Goal: Transaction & Acquisition: Obtain resource

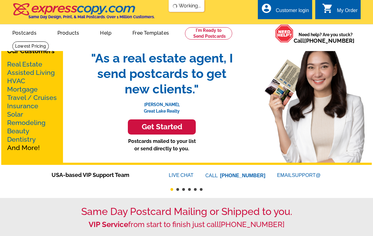
click at [66, 32] on link "Products" at bounding box center [69, 32] width 42 height 15
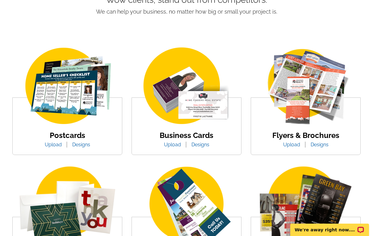
scroll to position [80, 0]
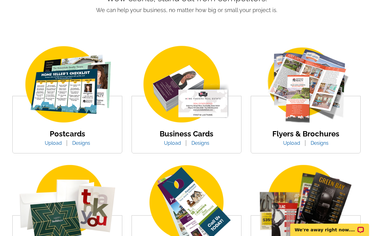
click at [84, 141] on link "Designs" at bounding box center [81, 143] width 27 height 6
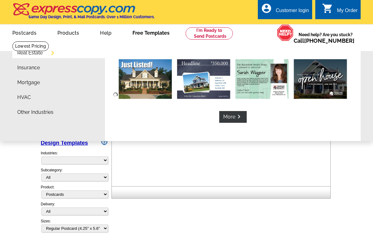
select select "1"
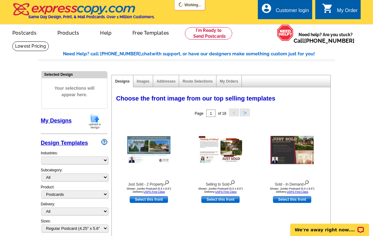
select select "971"
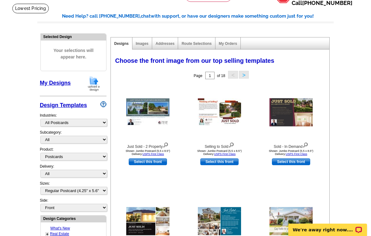
scroll to position [52, 0]
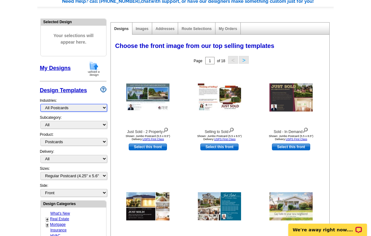
click at [74, 109] on select "What's New Real Estate Mortgage Insurance HVAC Dental Solar EDDM - NEW! Calenda…" at bounding box center [73, 108] width 67 height 8
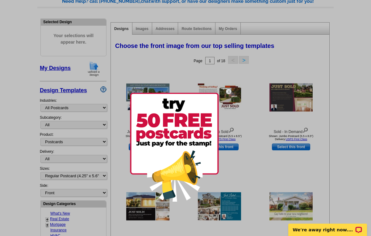
click at [70, 175] on div at bounding box center [185, 118] width 371 height 236
click at [230, 91] on img at bounding box center [229, 91] width 18 height 18
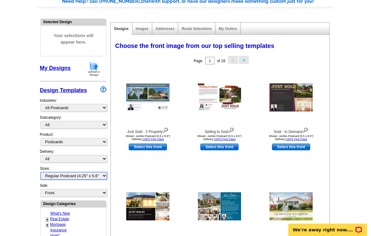
click at [78, 174] on select "All Jumbo Postcard (5.5" x 8.5") Regular Postcard (4.25" x 5.6") Panoramic Post…" at bounding box center [73, 176] width 67 height 8
select select "9"
click at [40, 172] on select "All Jumbo Postcard (5.5" x 8.5") Regular Postcard (4.25" x 5.6") Panoramic Post…" at bounding box center [73, 176] width 67 height 8
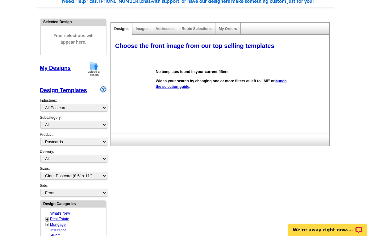
click at [212, 45] on span "Choose the front image from our top selling templates" at bounding box center [194, 45] width 159 height 7
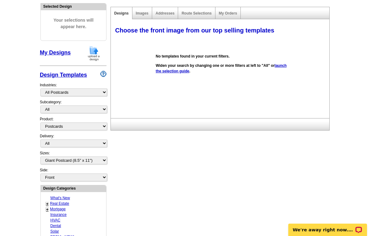
scroll to position [0, 0]
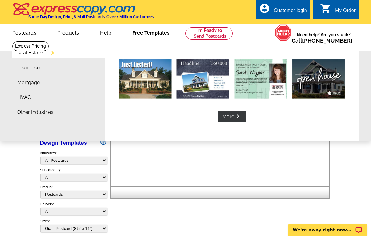
click at [153, 32] on link "Free Templates" at bounding box center [151, 32] width 57 height 15
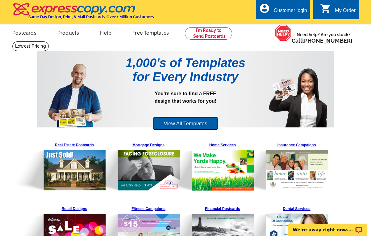
click at [177, 120] on link "View All Templates" at bounding box center [185, 123] width 65 height 14
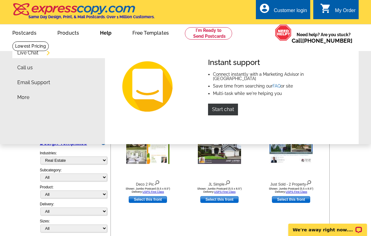
click at [107, 32] on link "Help" at bounding box center [105, 32] width 31 height 15
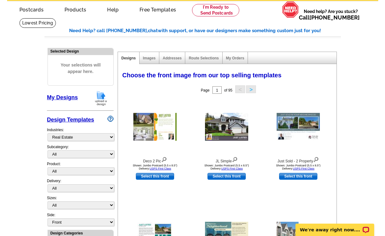
scroll to position [29, 0]
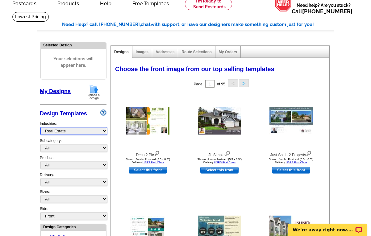
click at [68, 132] on select "What's New Real Estate Mortgage Insurance HVAC Dental Solar EDDM - NEW! Calenda…" at bounding box center [73, 131] width 67 height 8
select select "971"
click at [40, 127] on select "What's New Real Estate Mortgage Insurance HVAC Dental Solar EDDM - NEW! Calenda…" at bounding box center [73, 131] width 67 height 8
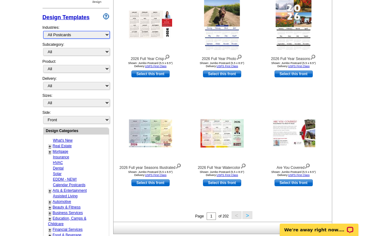
scroll to position [0, 0]
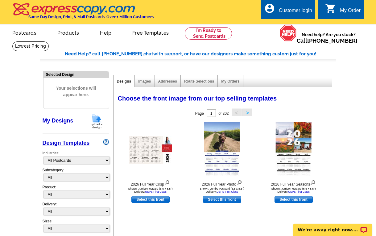
click at [99, 118] on img at bounding box center [97, 121] width 16 height 16
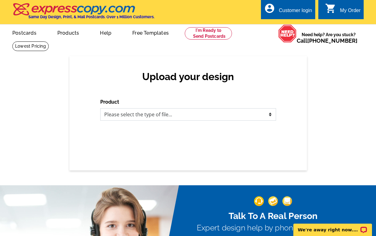
click at [168, 114] on select "Please select the type of file... Postcards Business Cards Letters and flyers G…" at bounding box center [188, 114] width 176 height 12
select select "2"
click at [100, 108] on select "Please select the type of file... Postcards Business Cards Letters and flyers G…" at bounding box center [188, 114] width 176 height 12
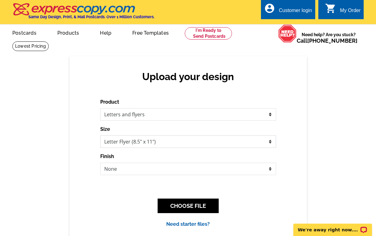
click at [145, 142] on select "Letter Flyer (8.5" x 11") Tabloid Flyer (11" x 17")" at bounding box center [188, 141] width 176 height 12
click at [100, 135] on select "Letter Flyer (8.5" x 11") Tabloid Flyer (11" x 17")" at bounding box center [188, 141] width 176 height 12
click at [173, 166] on select "None Envelope Mailer Bi-fold Mailer Tri-fold Mailer" at bounding box center [188, 168] width 176 height 12
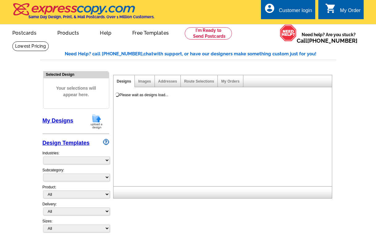
select select
select select "785"
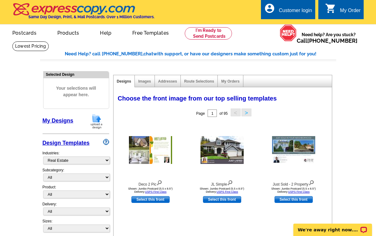
click at [97, 118] on img at bounding box center [97, 121] width 16 height 16
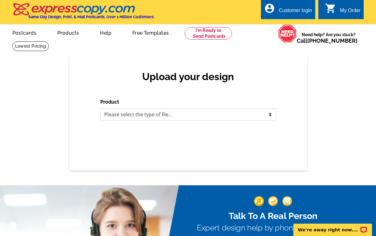
click at [163, 116] on select "Please select the type of file... Postcards Business Cards Letters and flyers G…" at bounding box center [188, 114] width 176 height 12
select select "1"
click at [100, 108] on select "Please select the type of file... Postcards Business Cards Letters and flyers G…" at bounding box center [188, 114] width 176 height 12
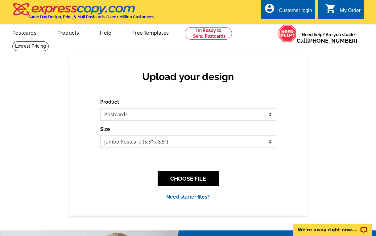
click at [153, 141] on select "Jumbo Postcard (5.5" x 8.5") Regular Postcard (4.25" x 5.6") Panoramic Postcard…" at bounding box center [188, 141] width 176 height 12
select select "3"
click at [100, 135] on select "Jumbo Postcard (5.5" x 8.5") Regular Postcard (4.25" x 5.6") Panoramic Postcard…" at bounding box center [188, 141] width 176 height 12
click at [193, 194] on link "Need starter files?" at bounding box center [188, 197] width 44 height 6
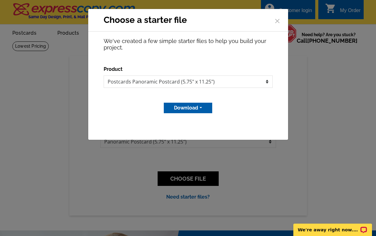
click at [191, 109] on button "Download" at bounding box center [188, 108] width 48 height 10
click at [196, 129] on link "Adobe PDF file" at bounding box center [187, 129] width 49 height 9
